Goal: Check status: Check status

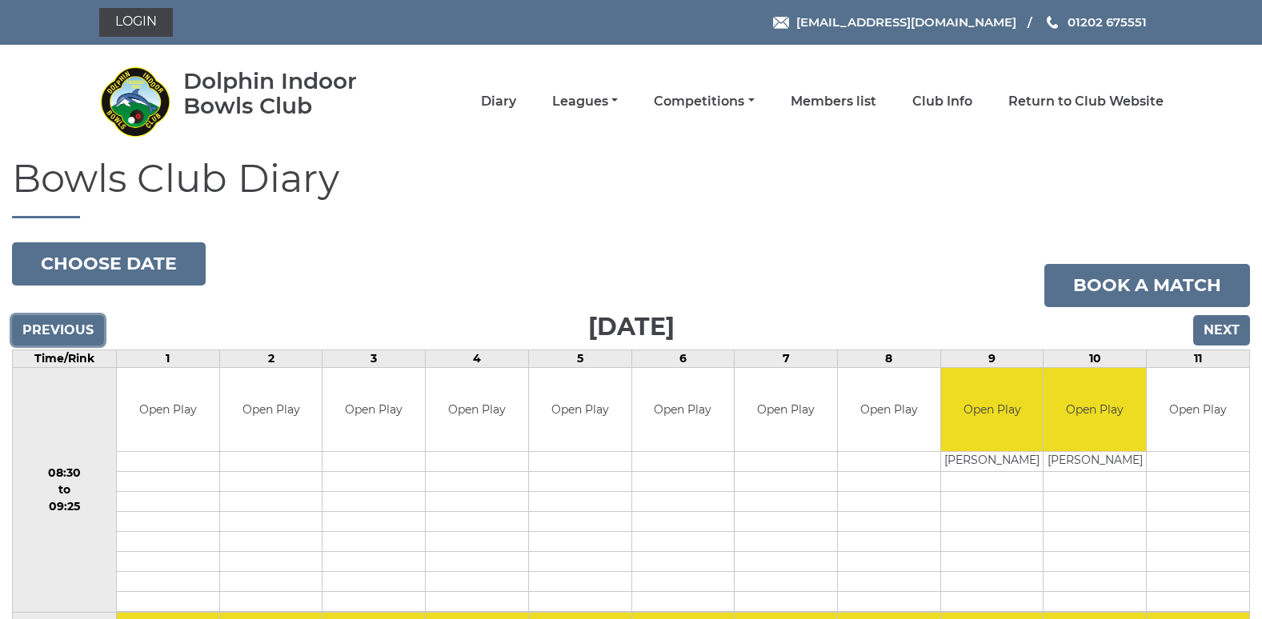
click at [76, 324] on input "Previous" at bounding box center [58, 330] width 92 height 30
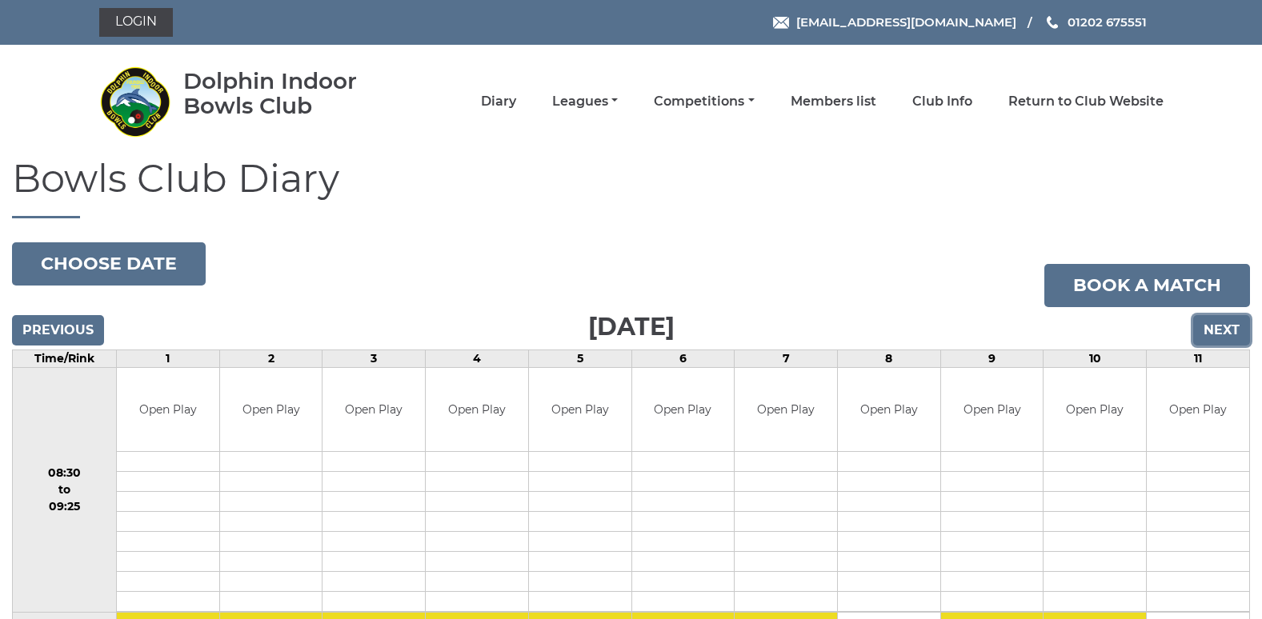
click at [1214, 325] on input "Next" at bounding box center [1221, 330] width 57 height 30
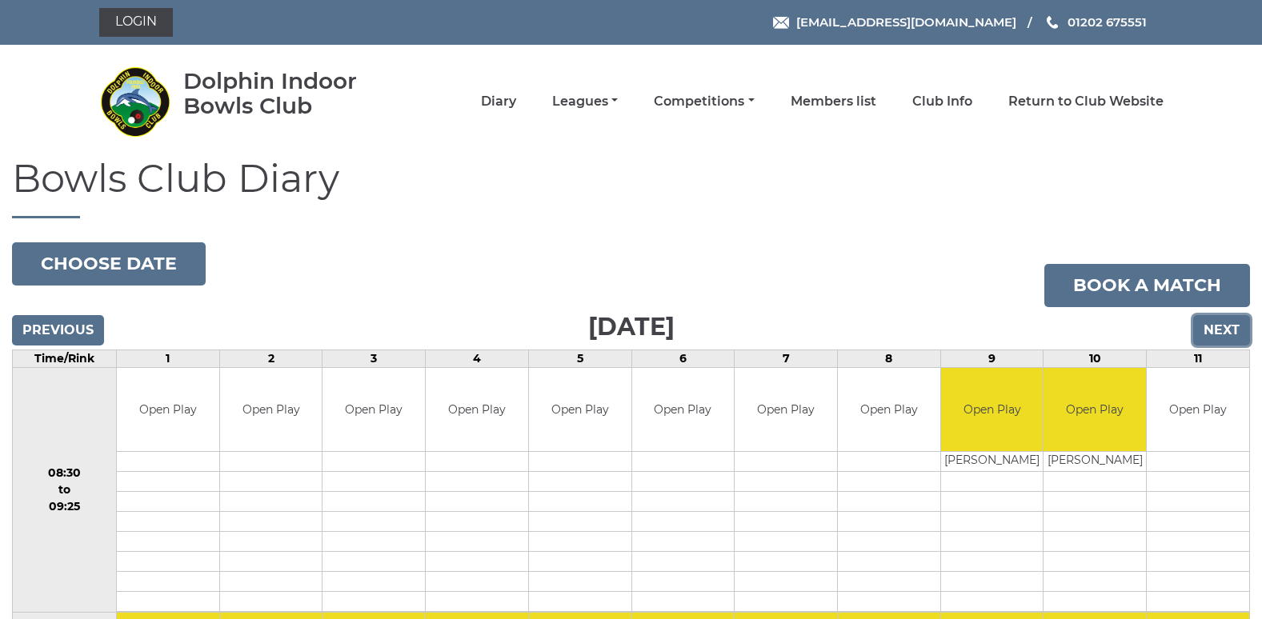
click at [1214, 325] on input "Next" at bounding box center [1221, 330] width 57 height 30
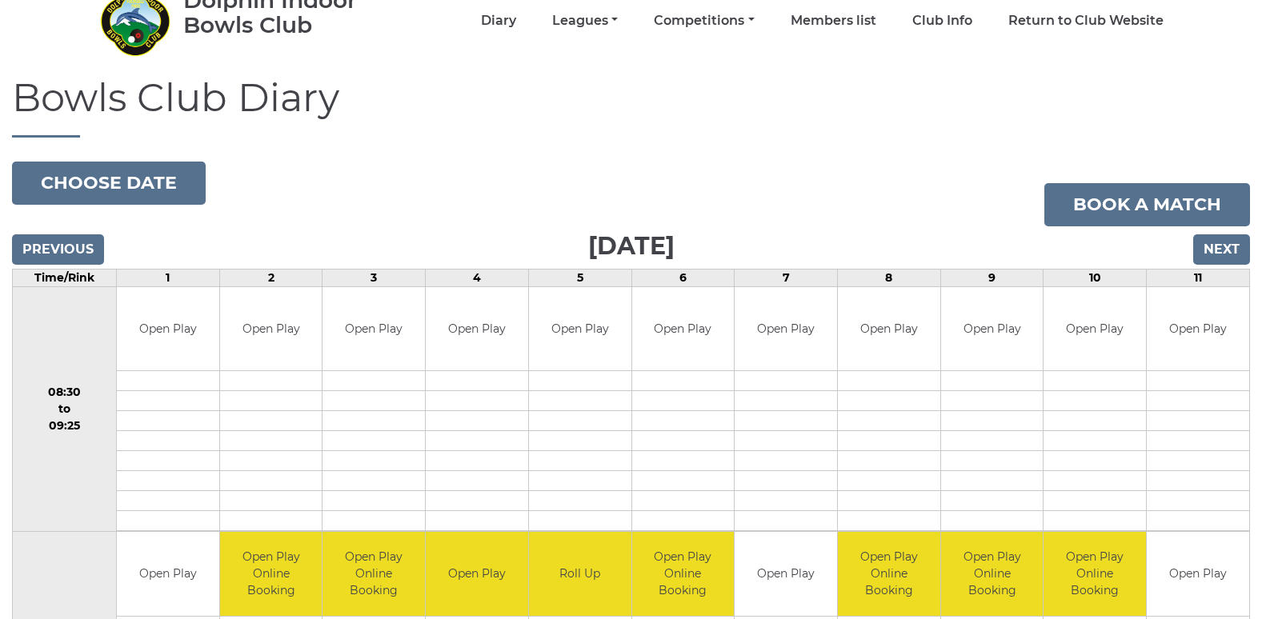
scroll to position [80, 0]
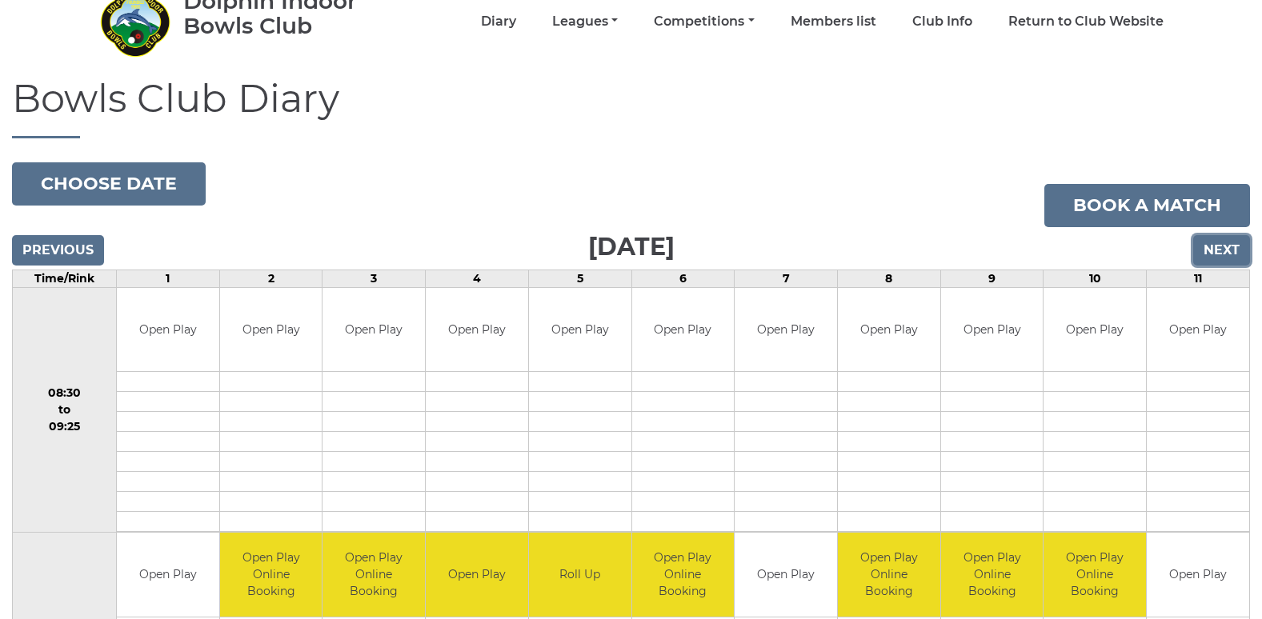
click at [1209, 245] on input "Next" at bounding box center [1221, 250] width 57 height 30
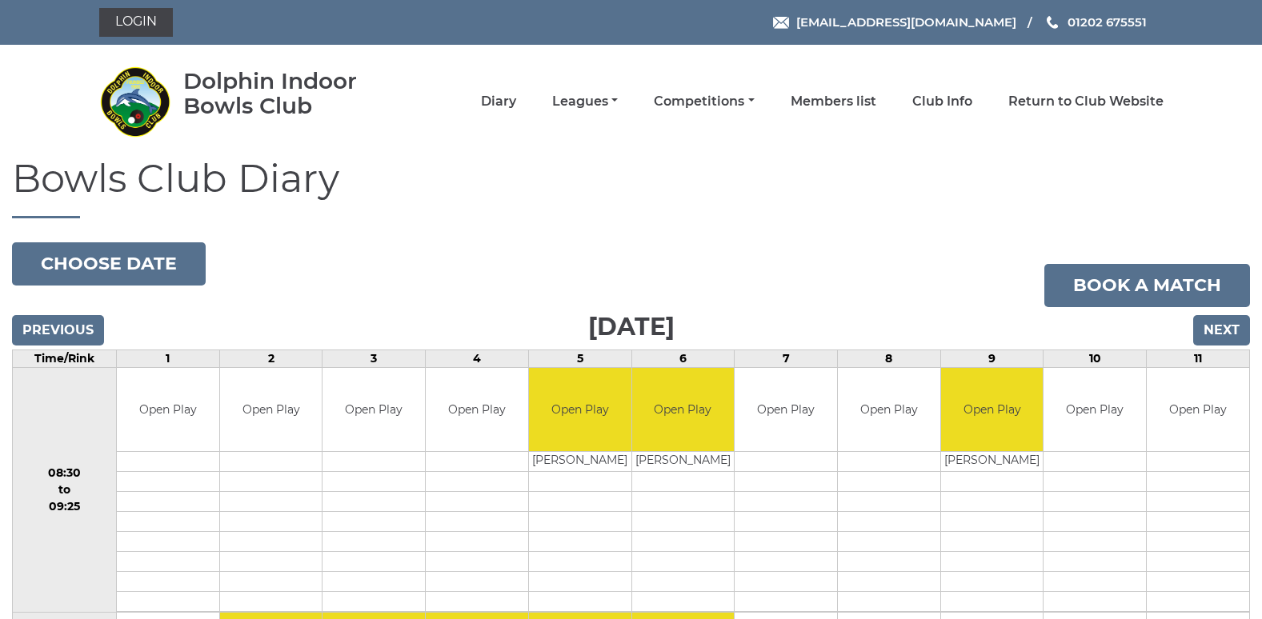
click at [1213, 331] on input "Next" at bounding box center [1221, 330] width 57 height 30
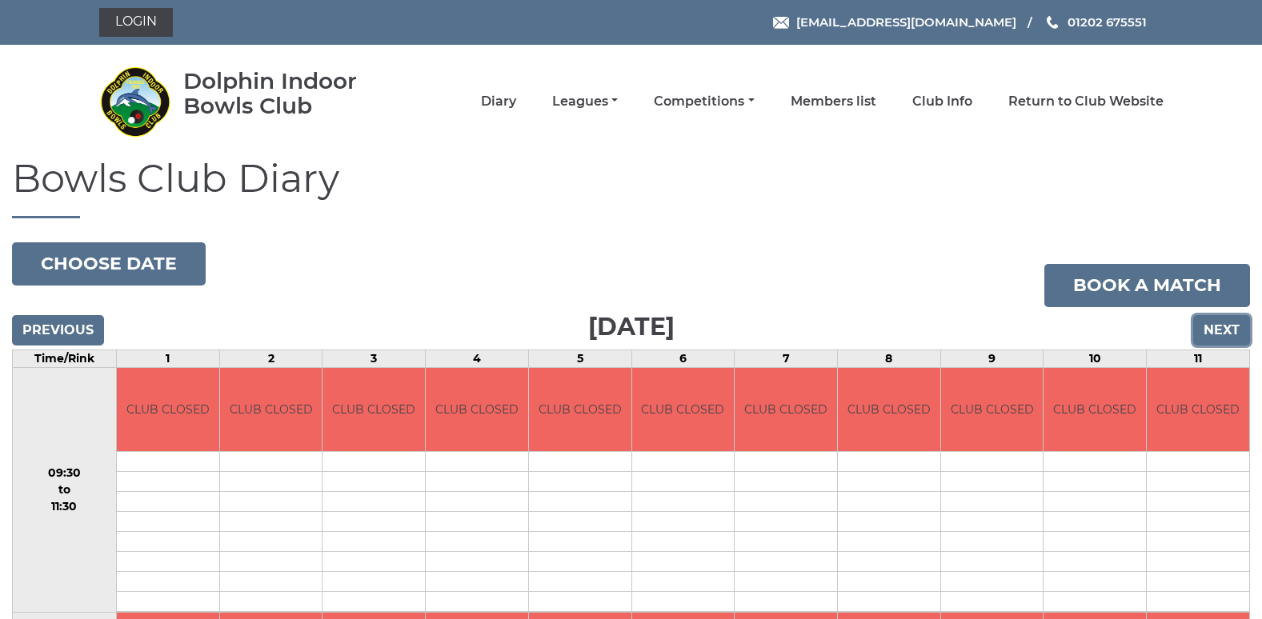
click at [1213, 331] on input "Next" at bounding box center [1221, 330] width 57 height 30
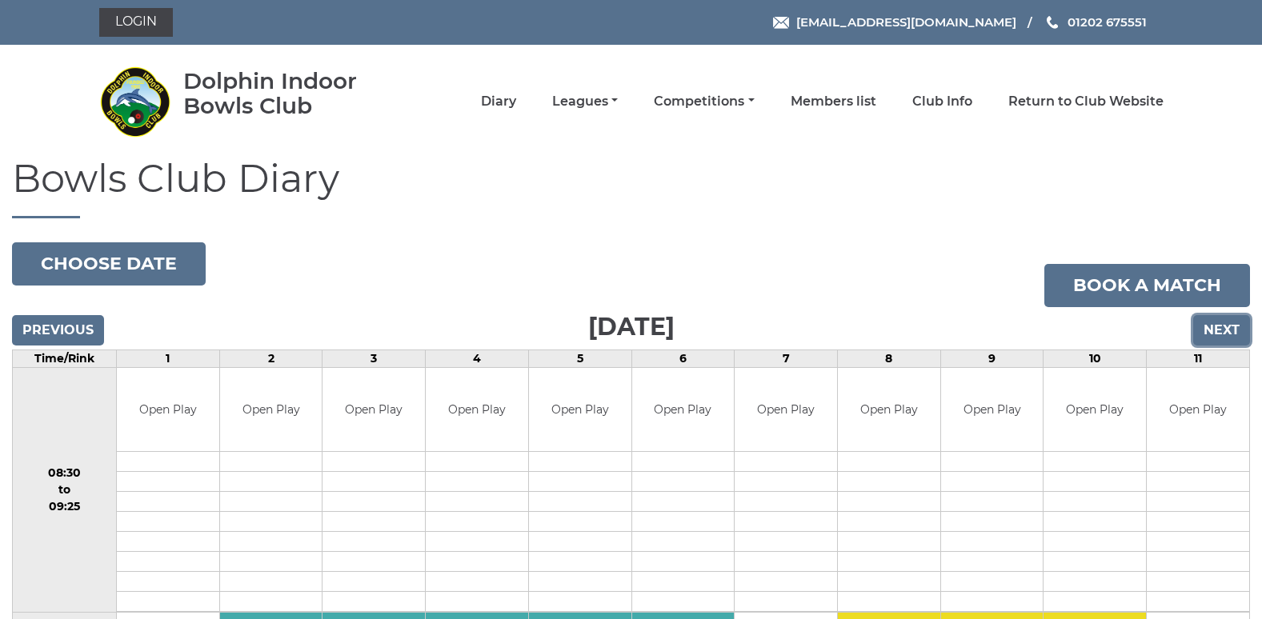
click at [1213, 331] on input "Next" at bounding box center [1221, 330] width 57 height 30
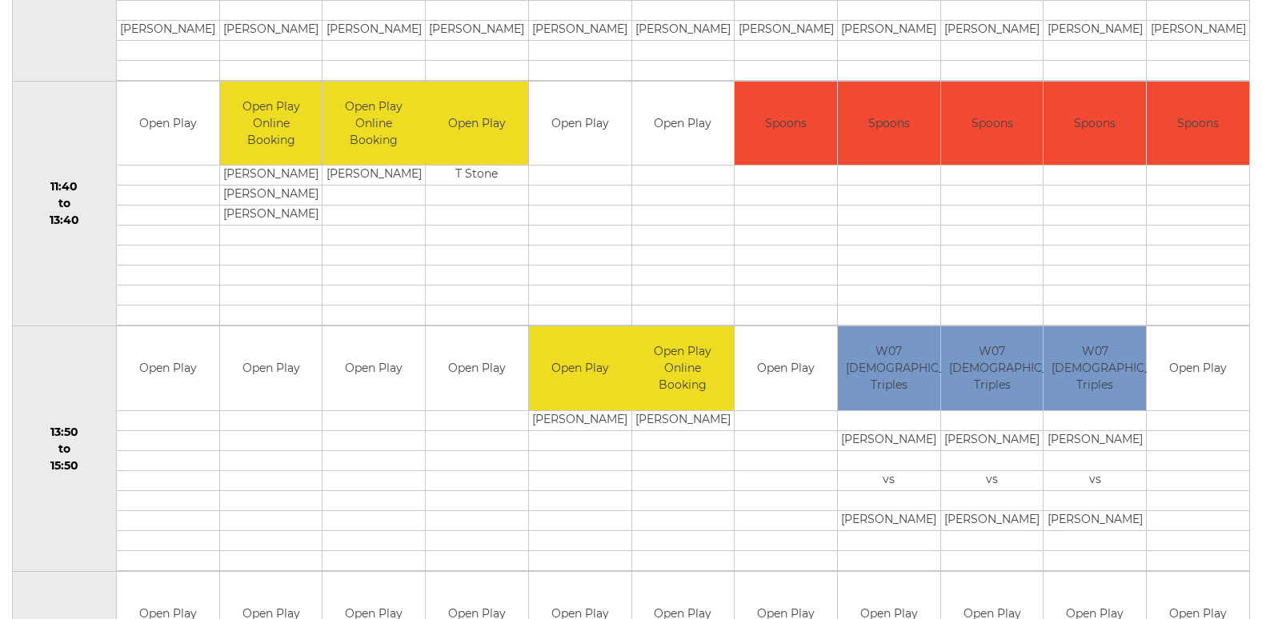
scroll to position [800, 0]
